Goal: Task Accomplishment & Management: Use online tool/utility

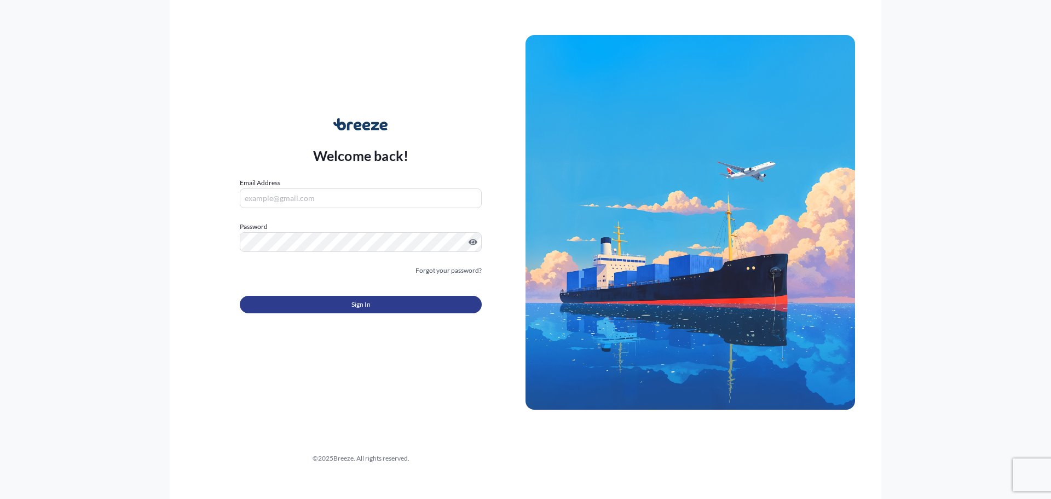
type input "[PERSON_NAME][EMAIL_ADDRESS][PERSON_NAME][DOMAIN_NAME]"
click at [370, 302] on span "Sign In" at bounding box center [361, 304] width 19 height 11
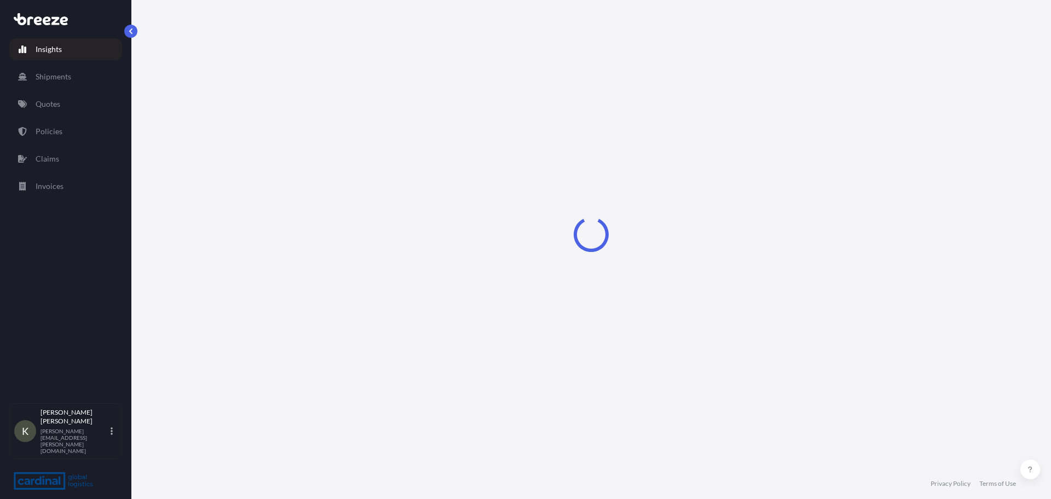
select select "2025"
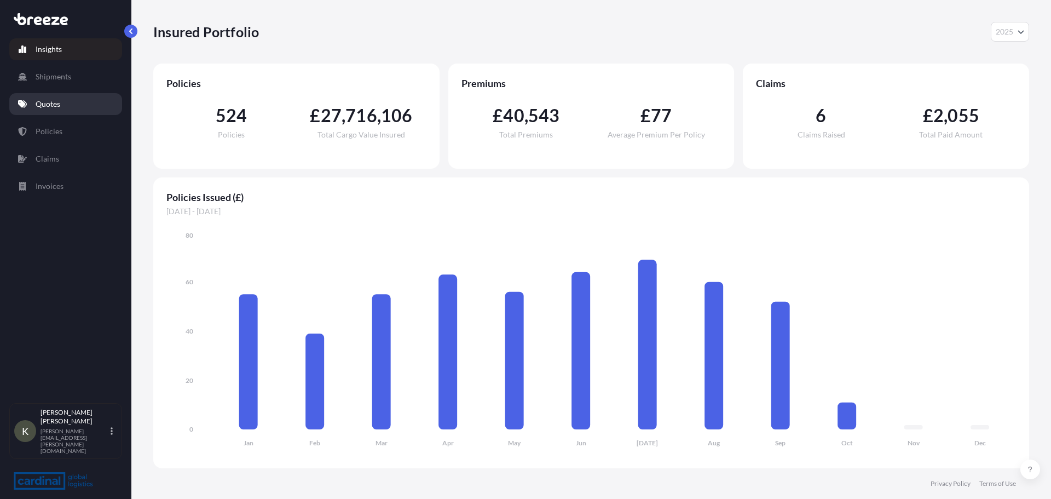
click at [49, 107] on p "Quotes" at bounding box center [48, 104] width 25 height 11
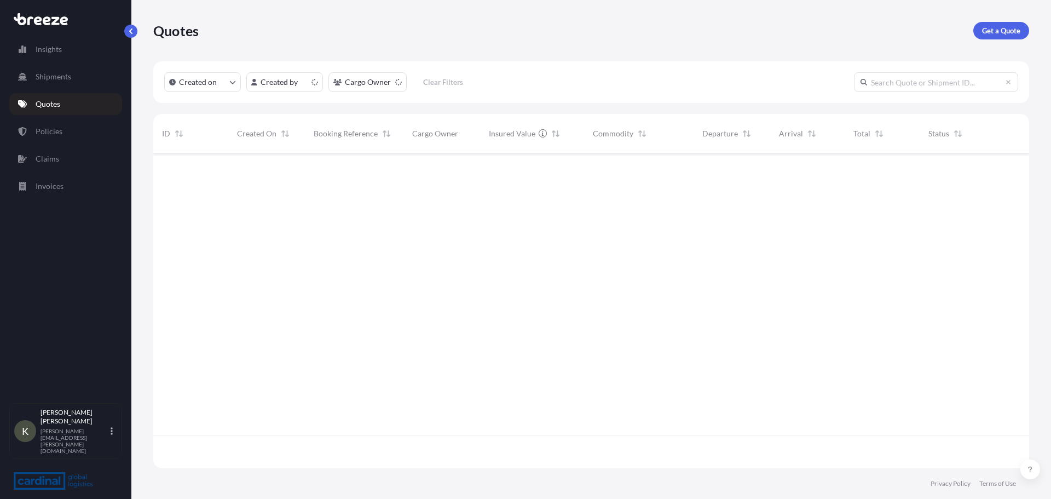
scroll to position [313, 868]
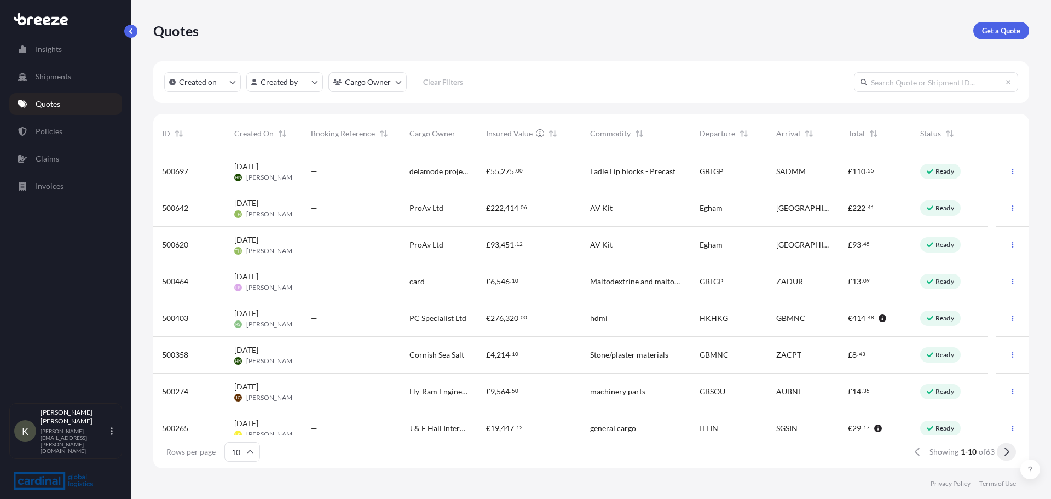
click at [1011, 452] on button at bounding box center [1006, 452] width 19 height 18
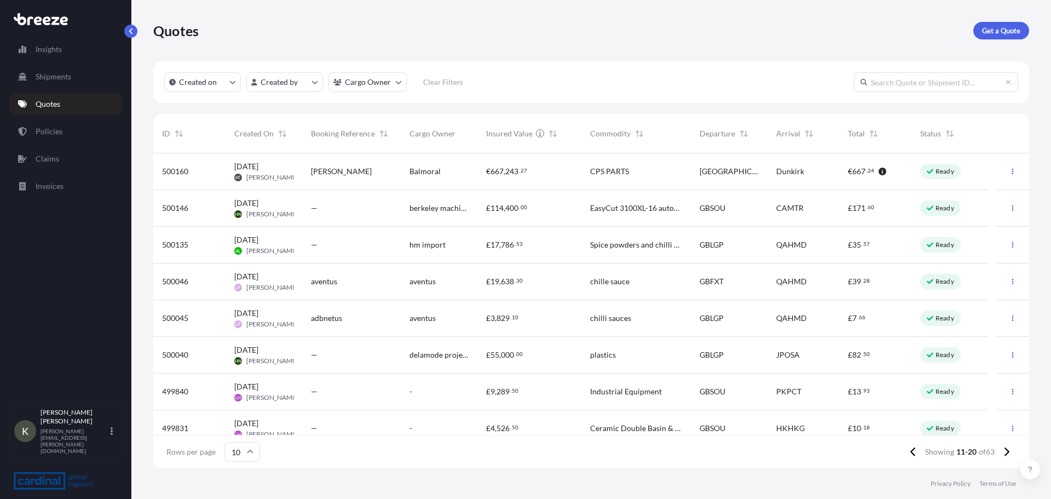
click at [312, 172] on span "[PERSON_NAME]" at bounding box center [341, 171] width 61 height 11
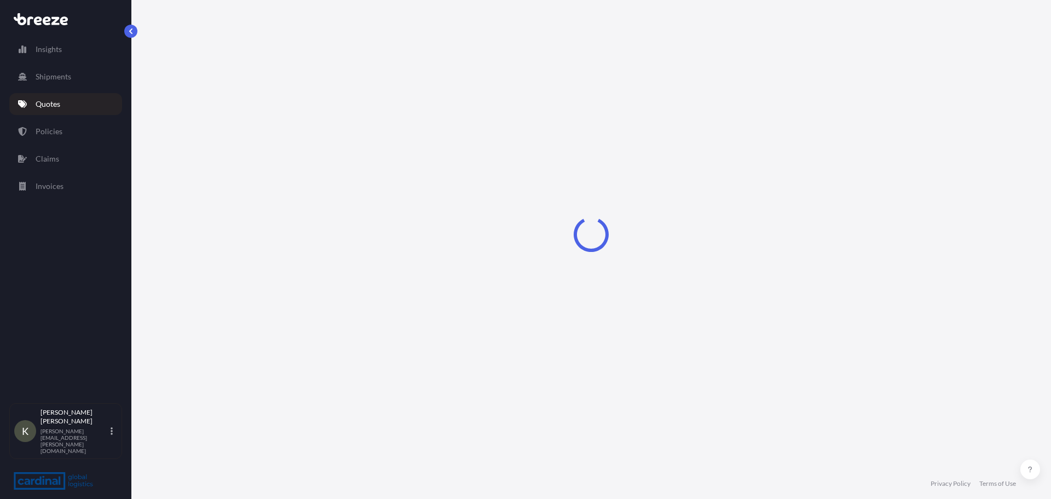
select select "Road"
select select "1"
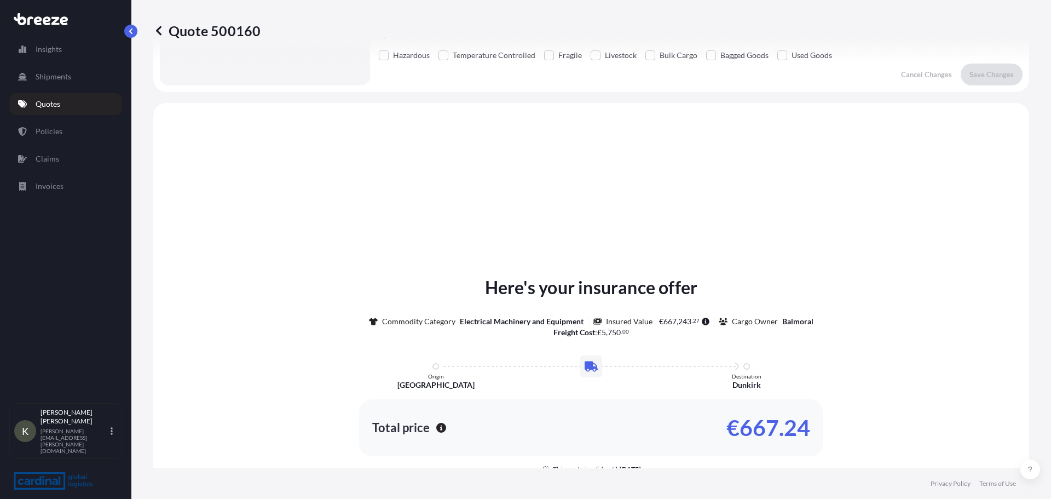
scroll to position [330, 0]
